Goal: Book appointment/travel/reservation

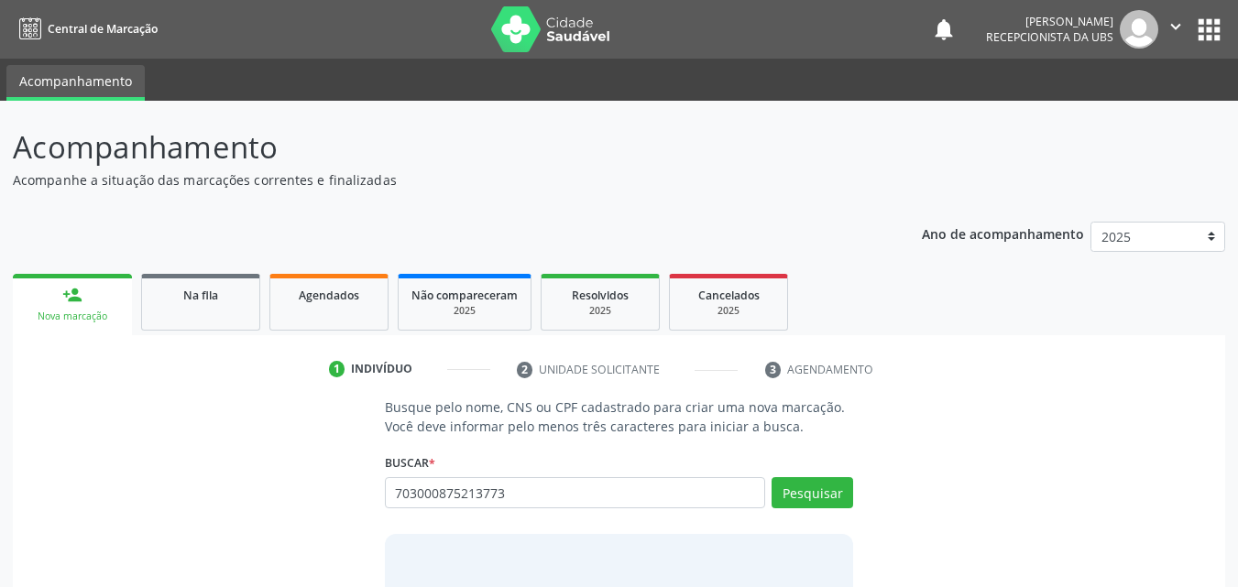
type input "703000875213773"
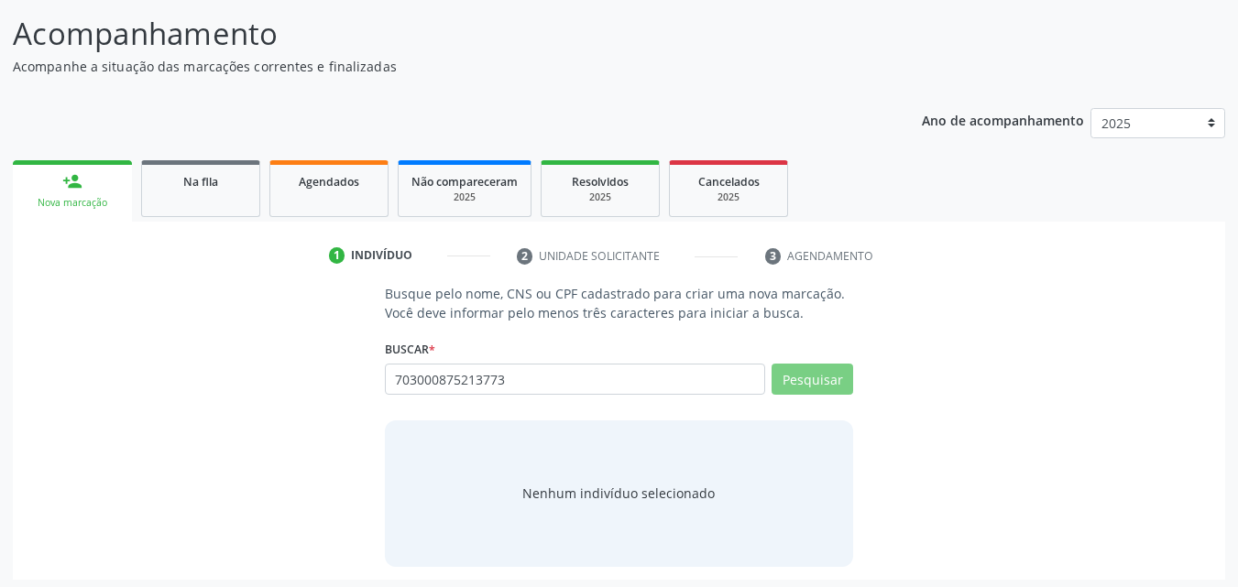
scroll to position [119, 0]
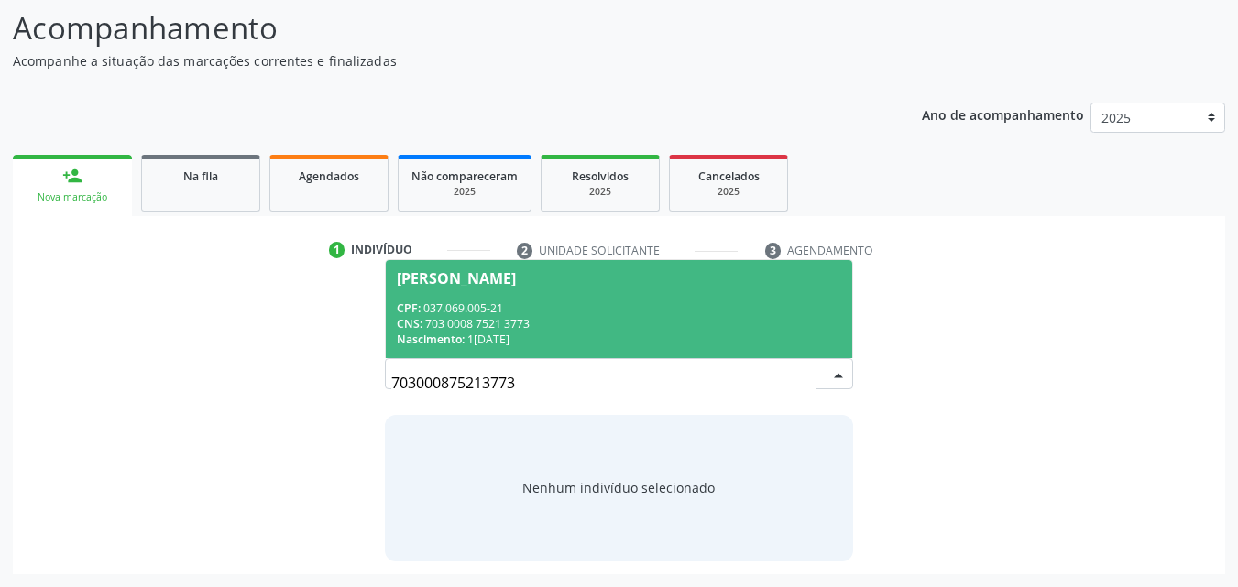
click at [589, 303] on div "CPF: 037.069.005-21" at bounding box center [619, 308] width 445 height 16
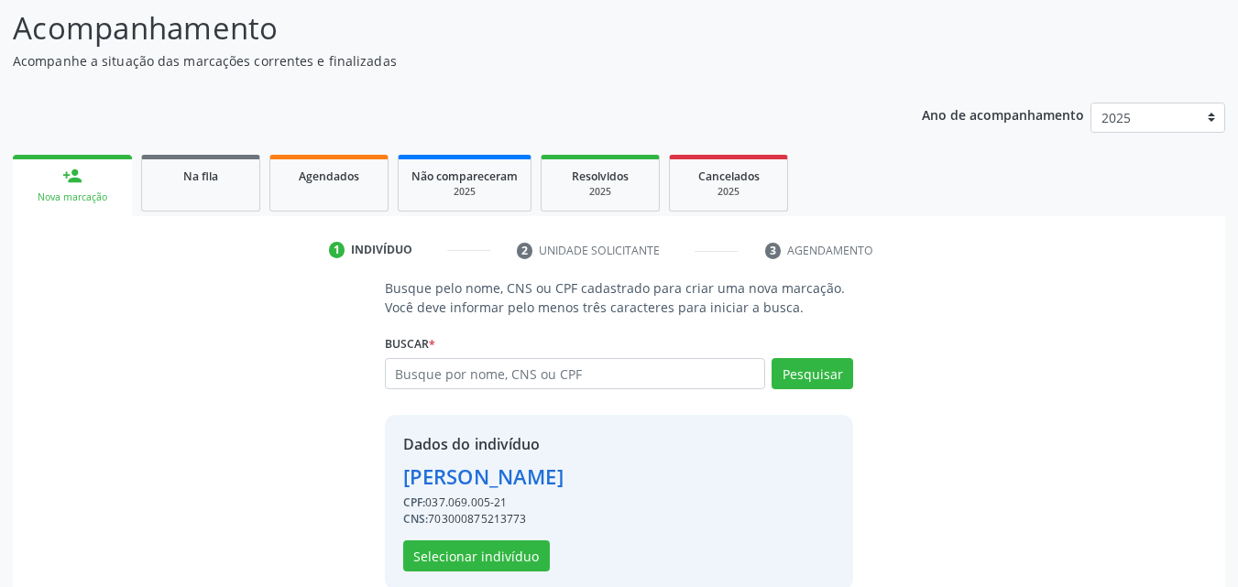
scroll to position [147, 0]
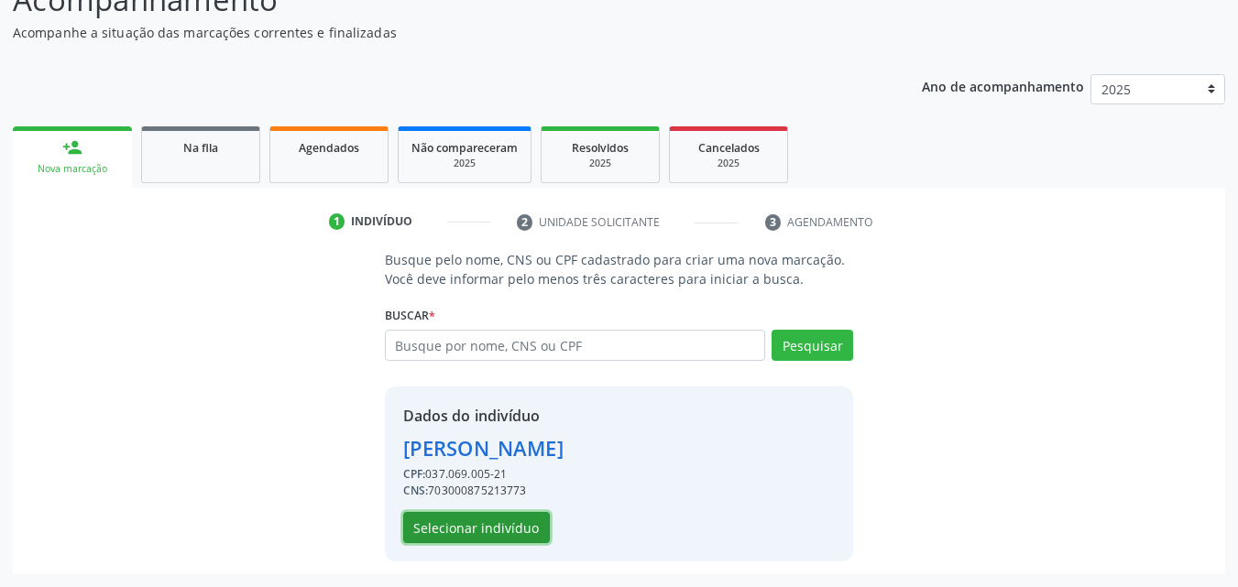
click at [484, 518] on button "Selecionar indivíduo" at bounding box center [476, 527] width 147 height 31
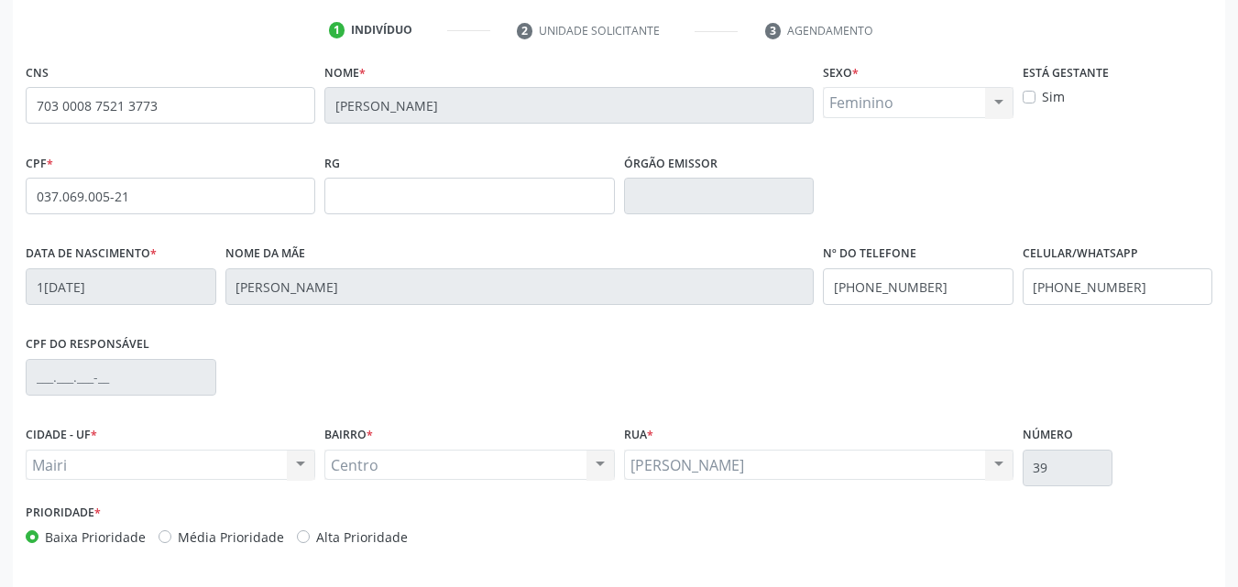
scroll to position [406, 0]
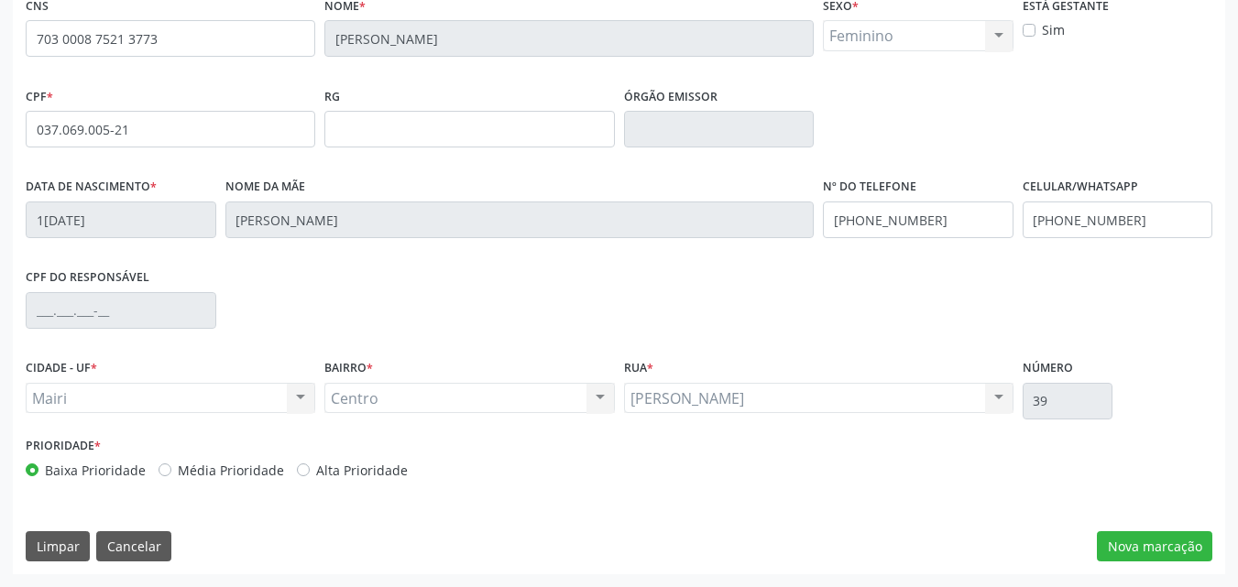
click at [330, 476] on label "Alta Prioridade" at bounding box center [362, 470] width 92 height 19
click at [310, 476] on input "Alta Prioridade" at bounding box center [303, 469] width 13 height 16
radio input "true"
click at [1184, 229] on input "[PHONE_NUMBER]" at bounding box center [1117, 220] width 191 height 37
click at [1122, 538] on button "Nova marcação" at bounding box center [1153, 546] width 115 height 31
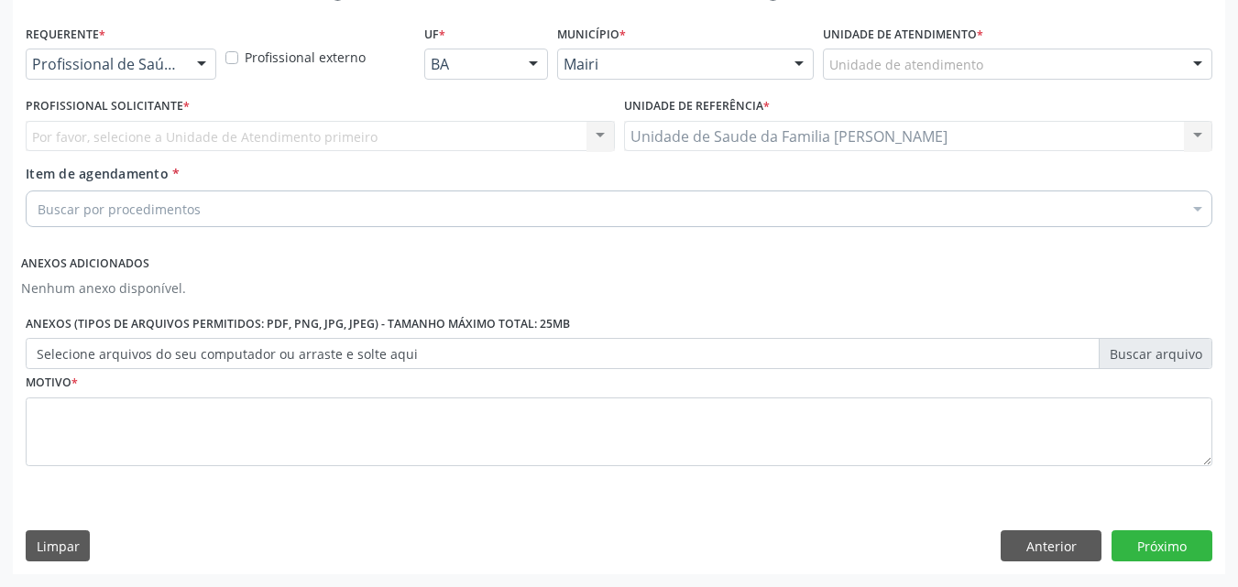
scroll to position [377, 0]
click at [861, 52] on div "Unidade de atendimento" at bounding box center [1017, 64] width 389 height 31
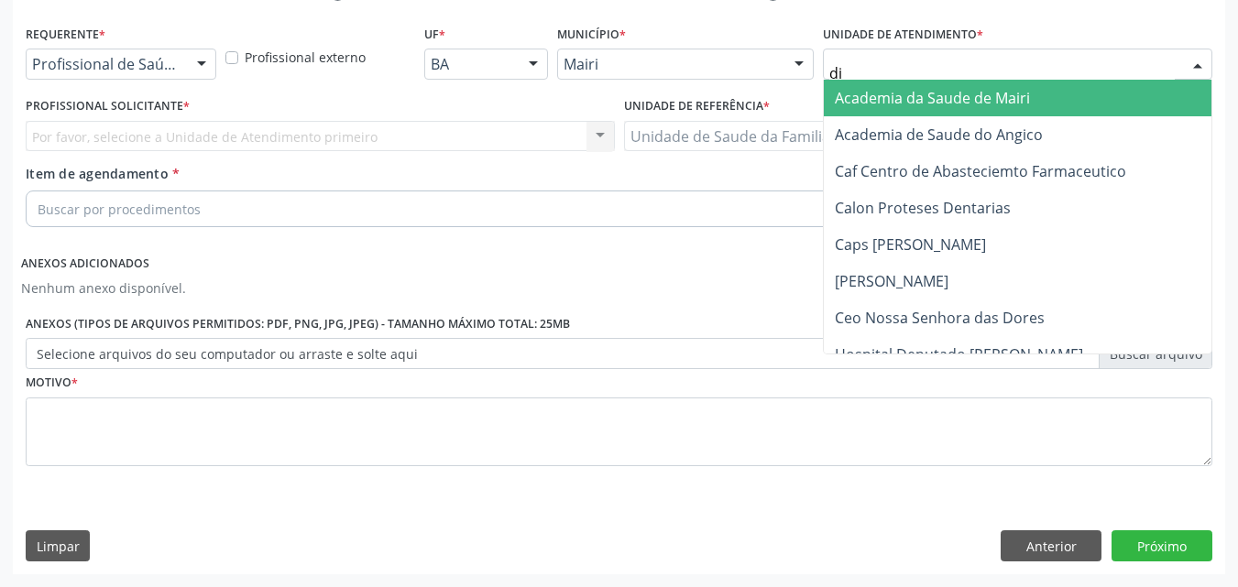
type input "dil"
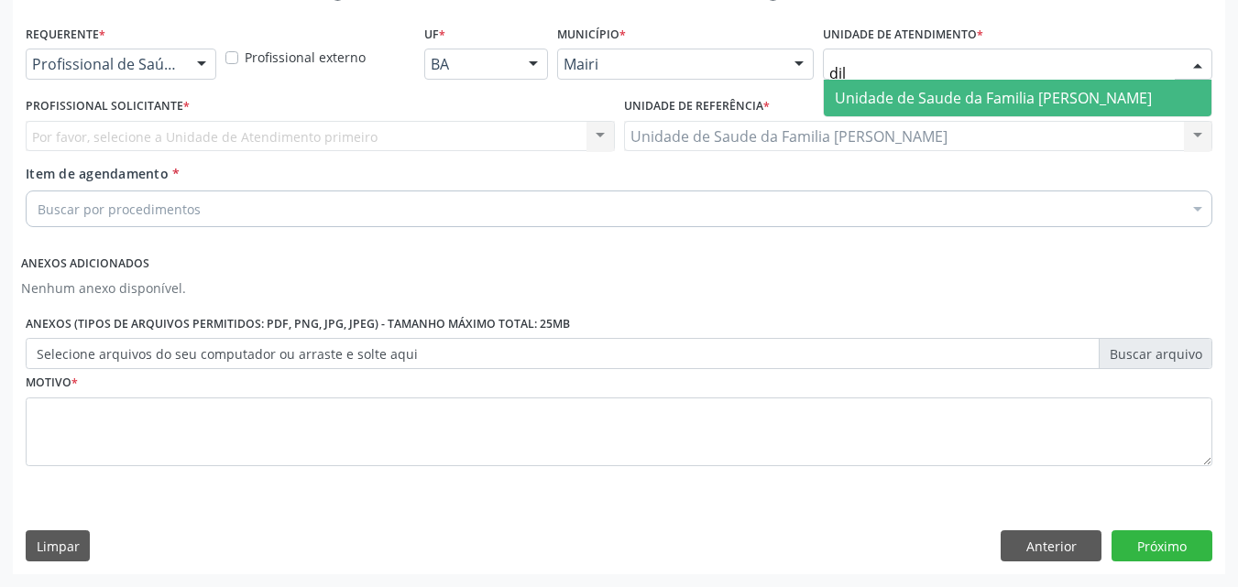
click at [887, 105] on span "Unidade de Saude da Familia [PERSON_NAME]" at bounding box center [992, 98] width 317 height 20
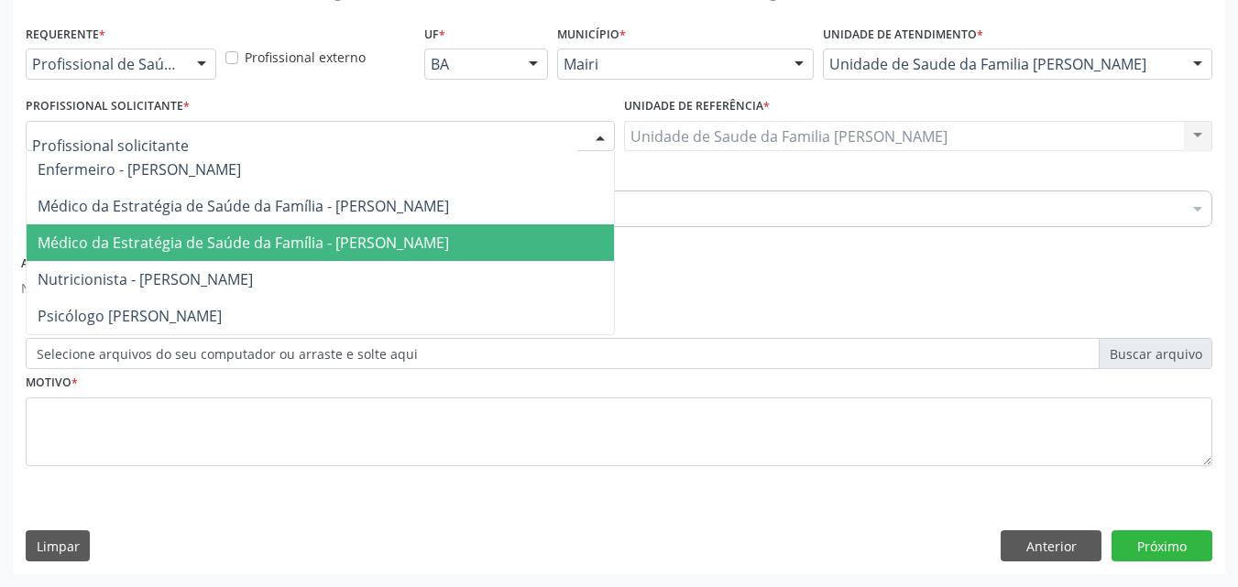
click at [185, 249] on span "Médico da Estratégia de Saúde da Família - [PERSON_NAME]" at bounding box center [243, 243] width 411 height 20
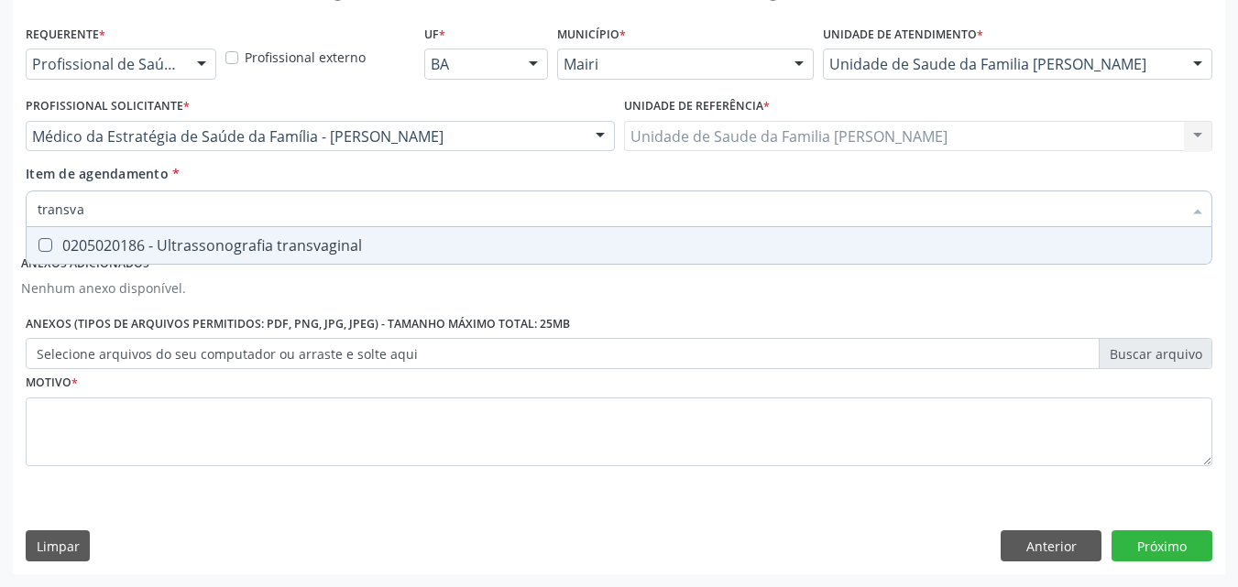
type input "transvag"
click at [164, 253] on div "0205020186 - Ultrassonografia transvaginal" at bounding box center [619, 245] width 1162 height 15
checkbox transvaginal "true"
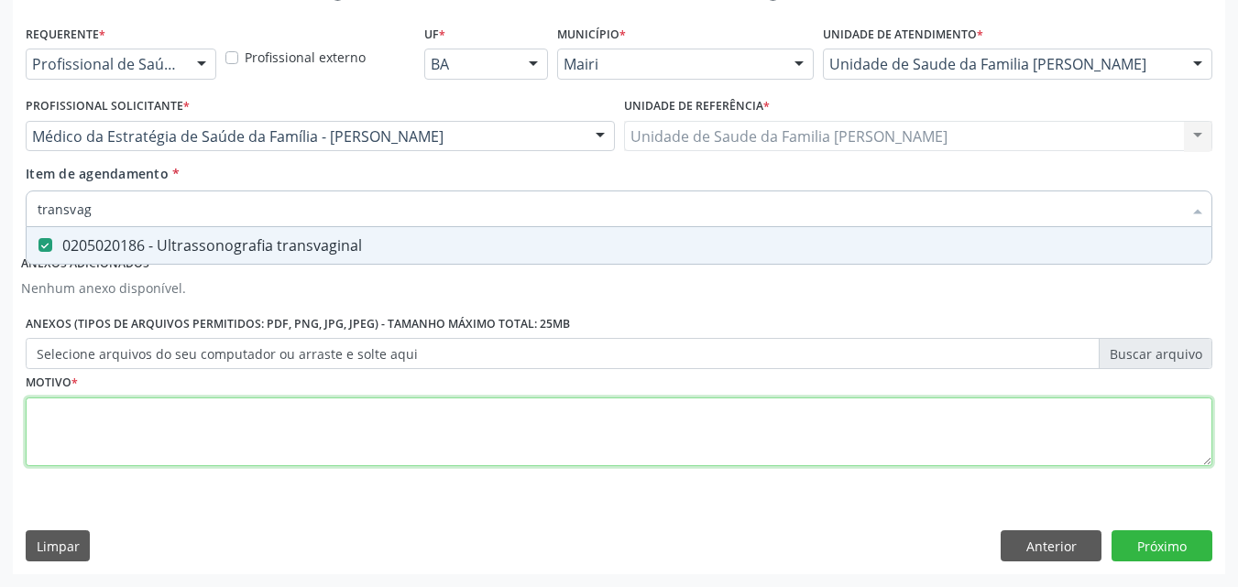
click at [99, 434] on div "Requerente * Profissional de Saúde Profissional de Saúde Paciente Nenhum result…" at bounding box center [619, 256] width 1186 height 472
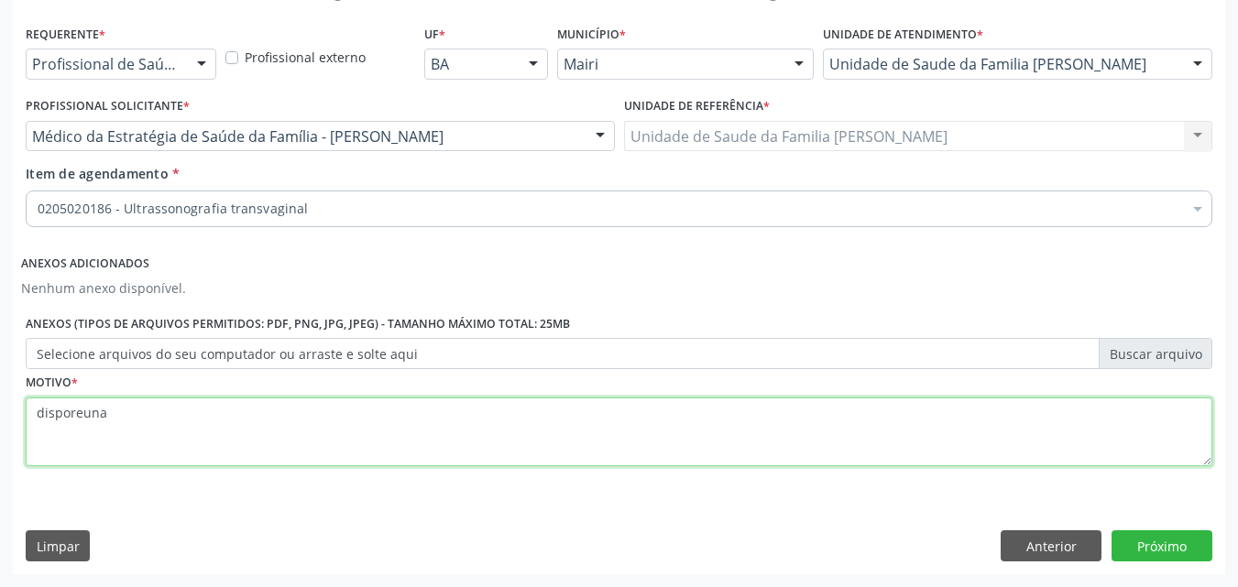
type textarea "disporeuna"
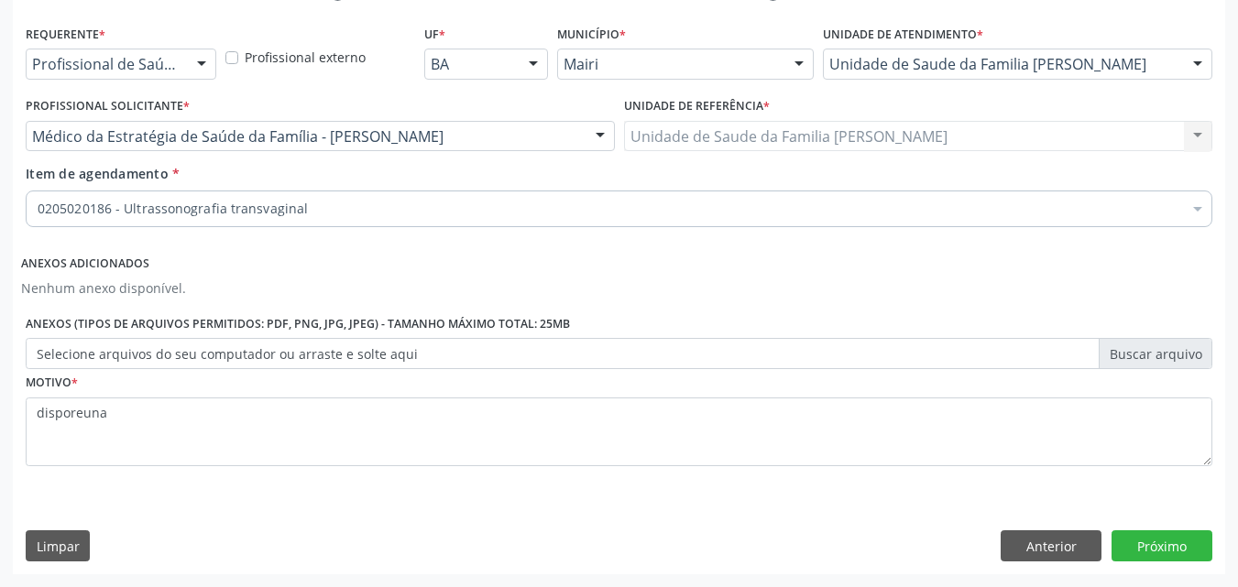
click at [1151, 521] on div "Requerente * Profissional de Saúde Profissional de Saúde Paciente Nenhum result…" at bounding box center [619, 296] width 1212 height 553
click at [1151, 562] on div "Requerente * Profissional de Saúde Profissional de Saúde Paciente Nenhum result…" at bounding box center [619, 296] width 1212 height 553
click at [1150, 547] on button "Próximo" at bounding box center [1161, 545] width 101 height 31
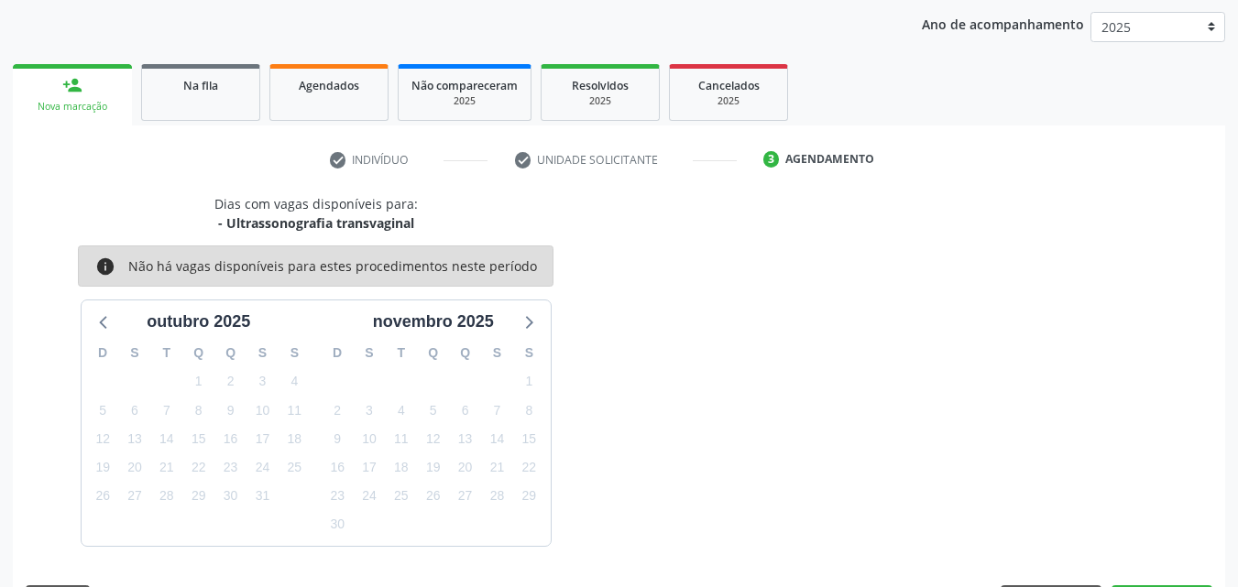
scroll to position [264, 0]
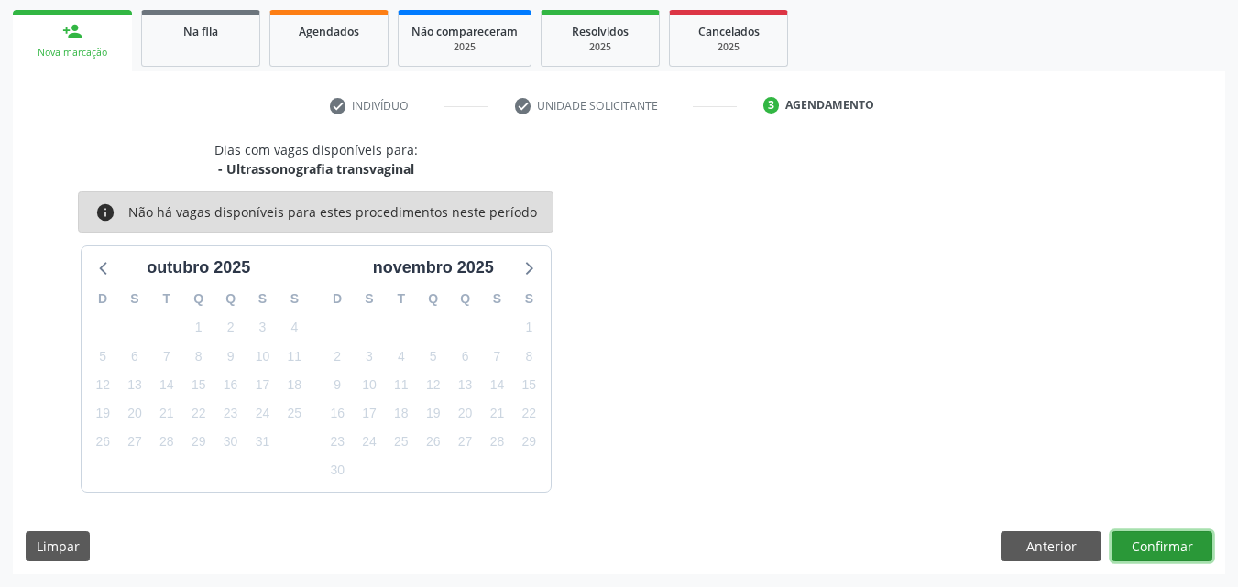
click at [1146, 533] on button "Confirmar" at bounding box center [1161, 546] width 101 height 31
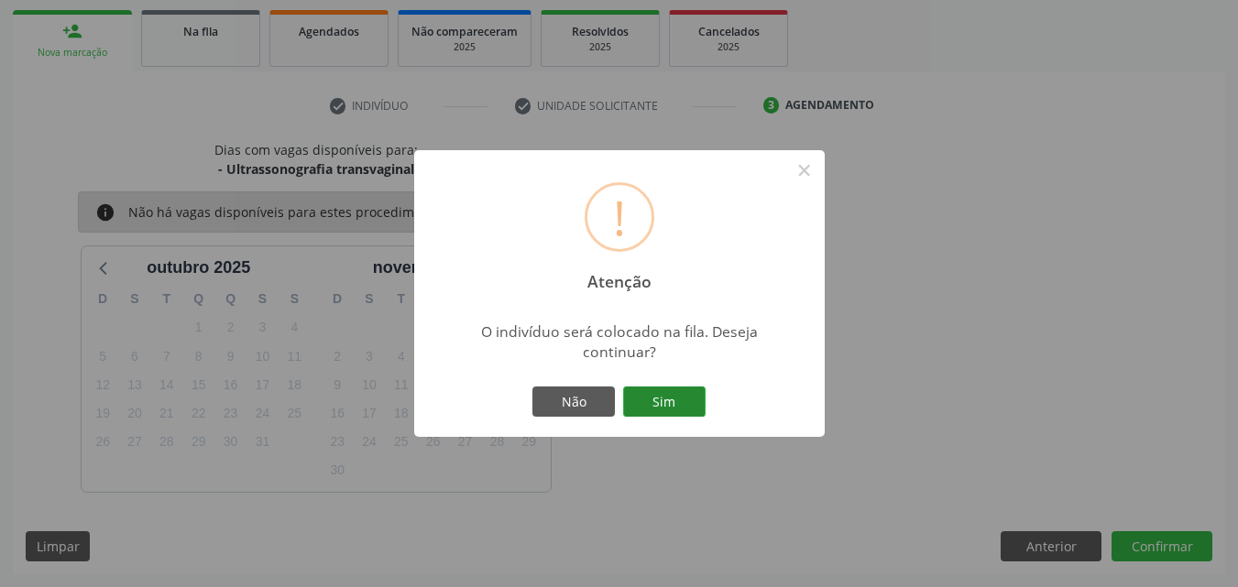
click at [674, 400] on button "Sim" at bounding box center [664, 402] width 82 height 31
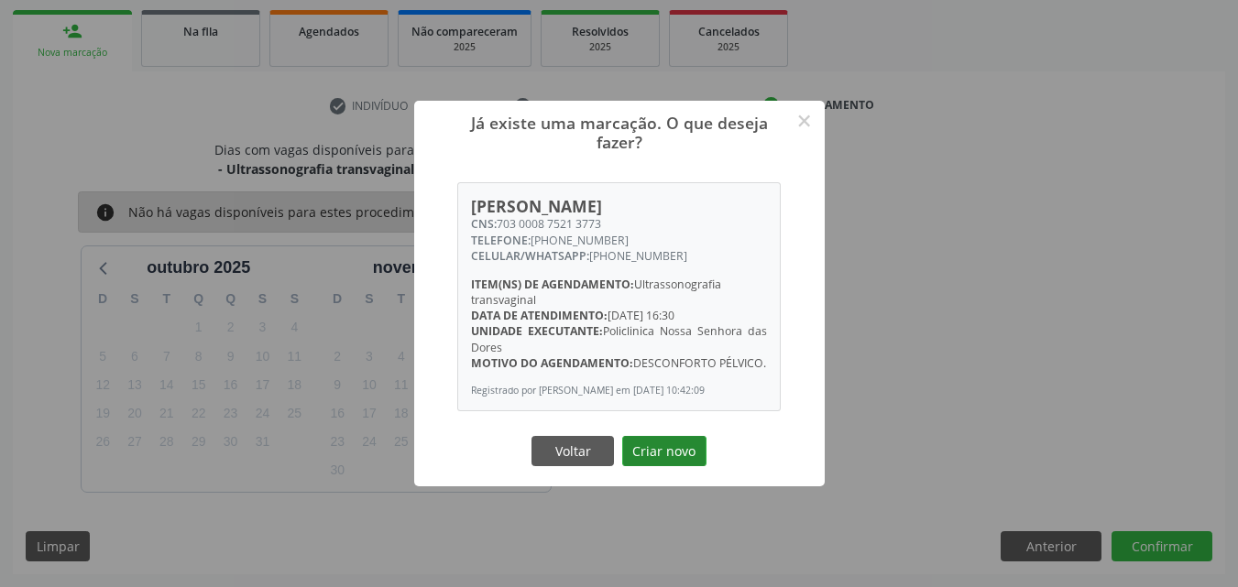
click at [672, 447] on button "Criar novo" at bounding box center [664, 451] width 84 height 31
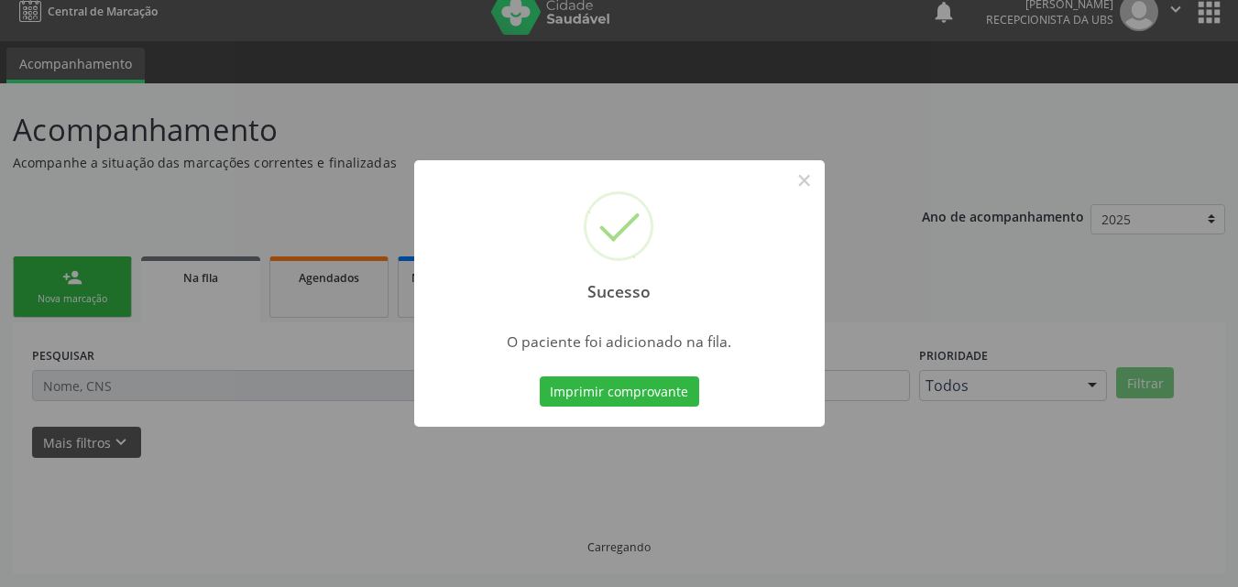
scroll to position [17, 0]
